Goal: Check status: Check status

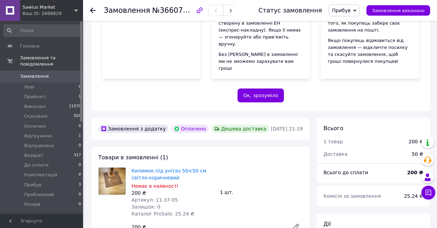
scroll to position [158, 0]
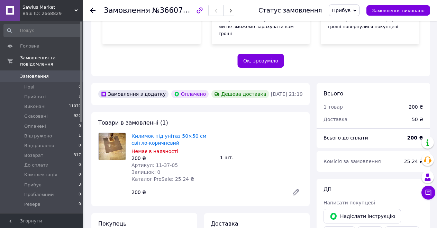
click at [294, 189] on icon at bounding box center [296, 192] width 6 height 6
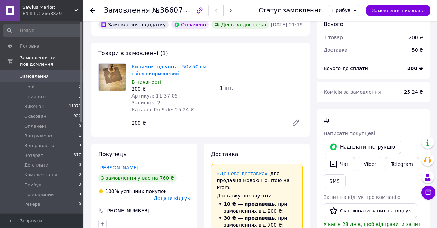
scroll to position [262, 0]
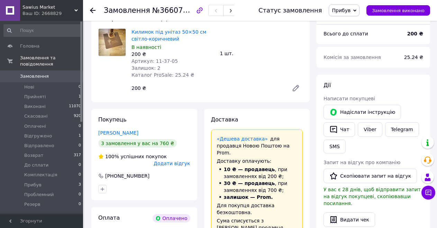
click at [35, 73] on span "Замовлення" at bounding box center [34, 76] width 29 height 6
